Goal: Use online tool/utility: Utilize a website feature to perform a specific function

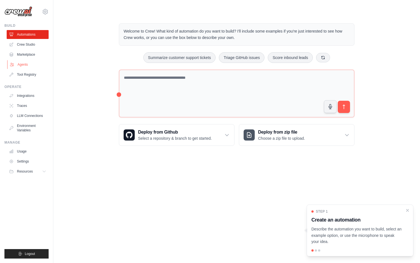
click at [31, 63] on link "Agents" at bounding box center [28, 64] width 42 height 9
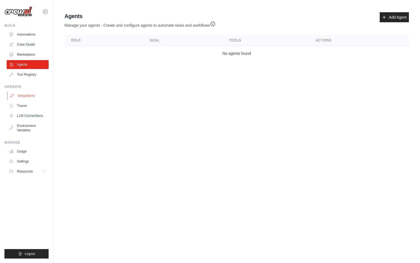
click at [27, 96] on link "Integrations" at bounding box center [28, 95] width 42 height 9
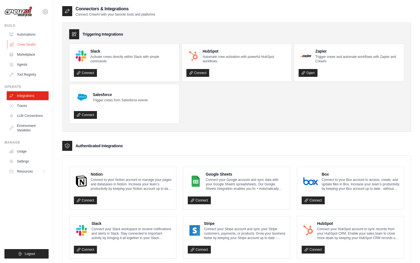
click at [29, 43] on link "Crew Studio" at bounding box center [28, 44] width 42 height 9
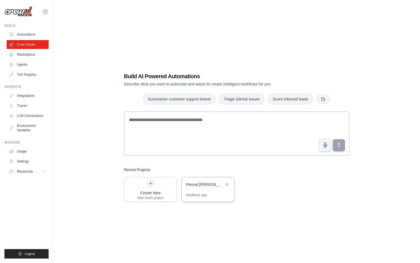
click at [210, 186] on div "Pernod [PERSON_NAME] Global Whiskey Campaign Automation" at bounding box center [205, 184] width 38 height 6
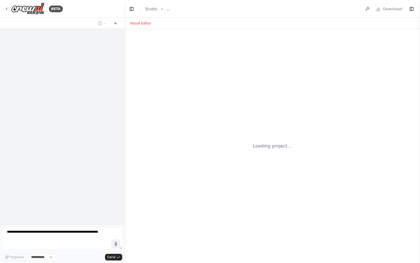
select select "****"
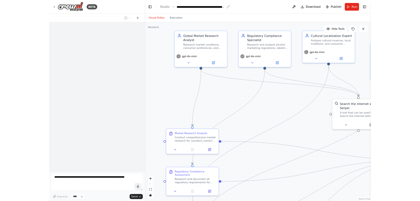
scroll to position [461, 0]
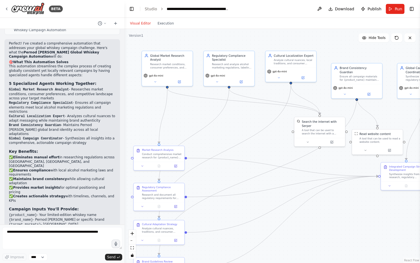
drag, startPoint x: 260, startPoint y: 158, endPoint x: 213, endPoint y: 139, distance: 50.9
click at [213, 139] on div ".deletable-edge-delete-btn { width: 20px; height: 20px; border: 0px solid #ffff…" at bounding box center [272, 146] width 296 height 234
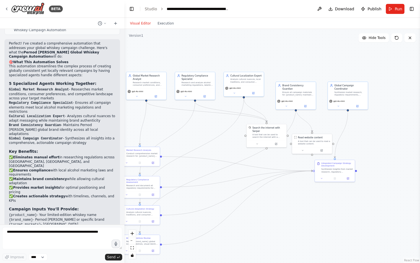
drag, startPoint x: 362, startPoint y: 99, endPoint x: 321, endPoint y: 106, distance: 41.9
click at [321, 106] on div ".deletable-edge-delete-btn { width: 20px; height: 20px; border: 0px solid #ffff…" at bounding box center [272, 146] width 296 height 234
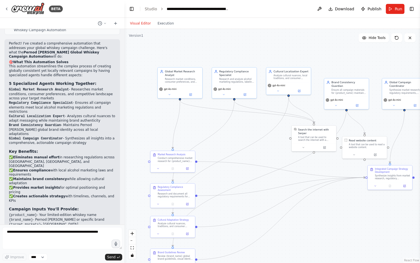
drag, startPoint x: 217, startPoint y: 122, endPoint x: 242, endPoint y: 127, distance: 25.0
click at [242, 127] on div ".deletable-edge-delete-btn { width: 20px; height: 20px; border: 0px solid #ffff…" at bounding box center [272, 146] width 296 height 234
